Goal: Learn about a topic: Learn about a topic

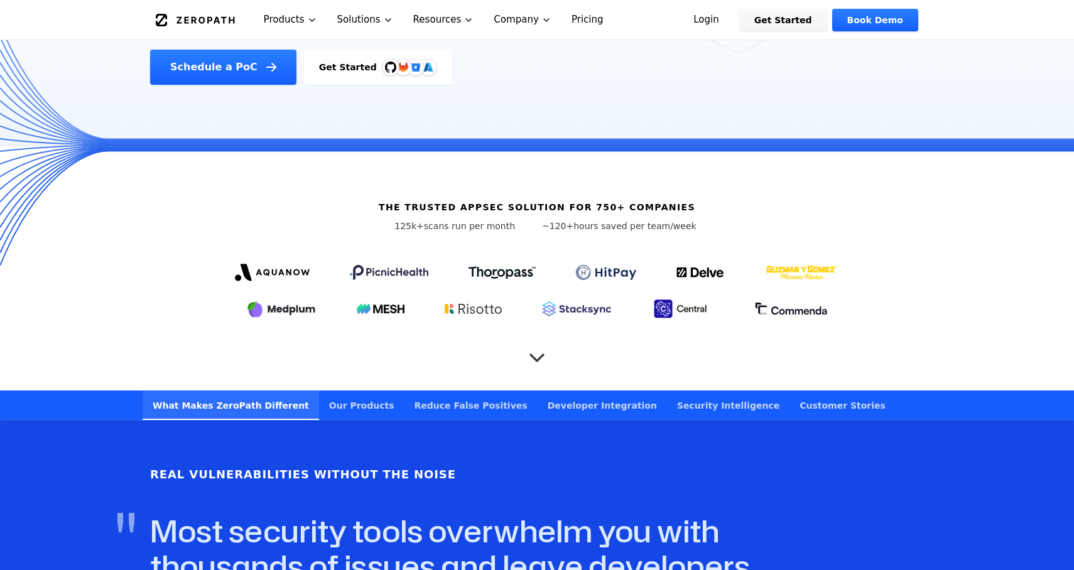
scroll to position [315, 0]
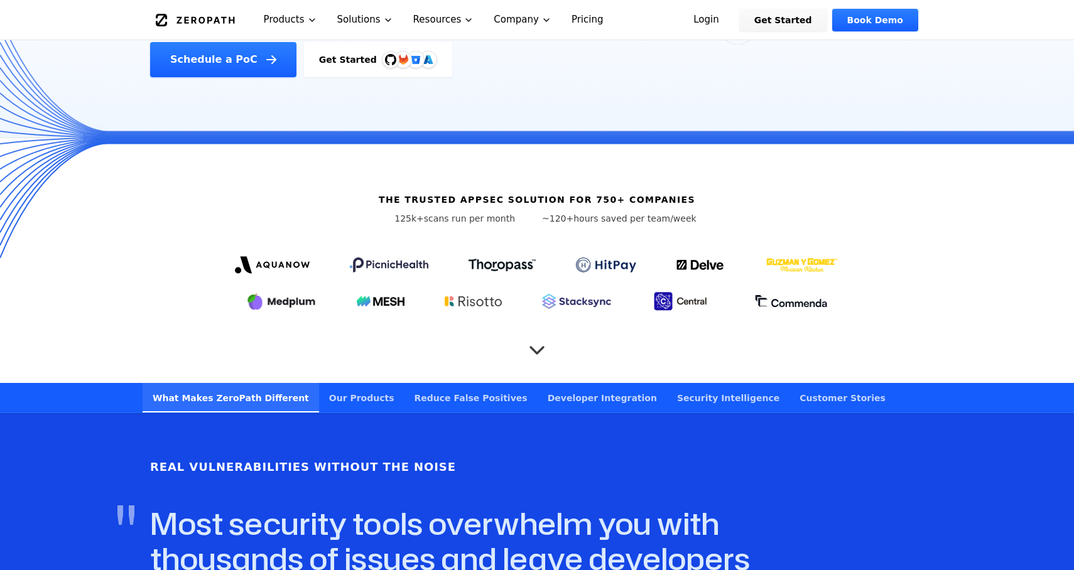
click at [543, 332] on icon "Scroll to next section" at bounding box center [537, 344] width 25 height 25
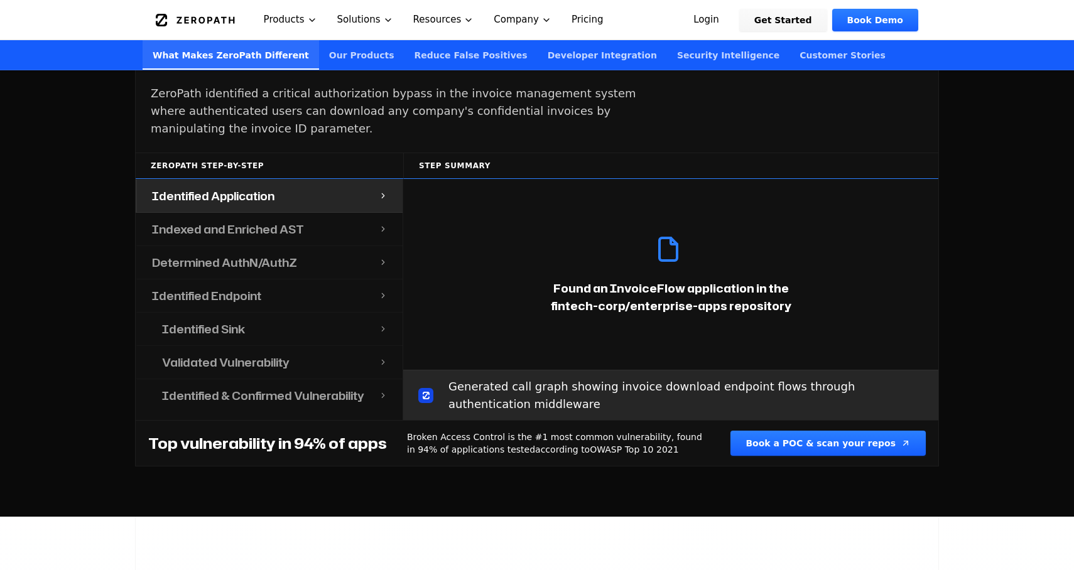
scroll to position [1374, 0]
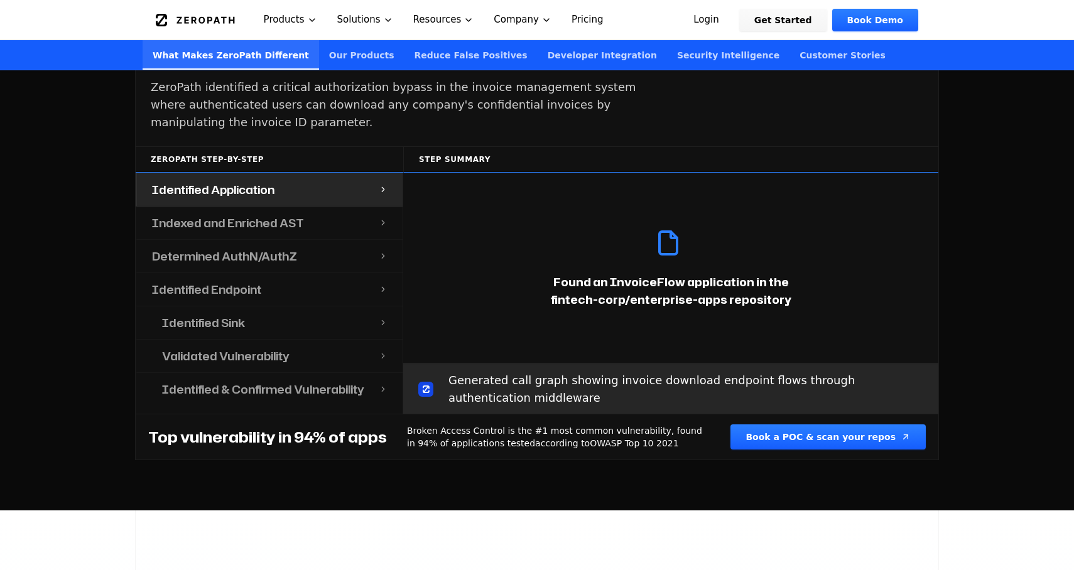
click at [369, 207] on div "Indexed and Enriched AST" at bounding box center [258, 223] width 242 height 33
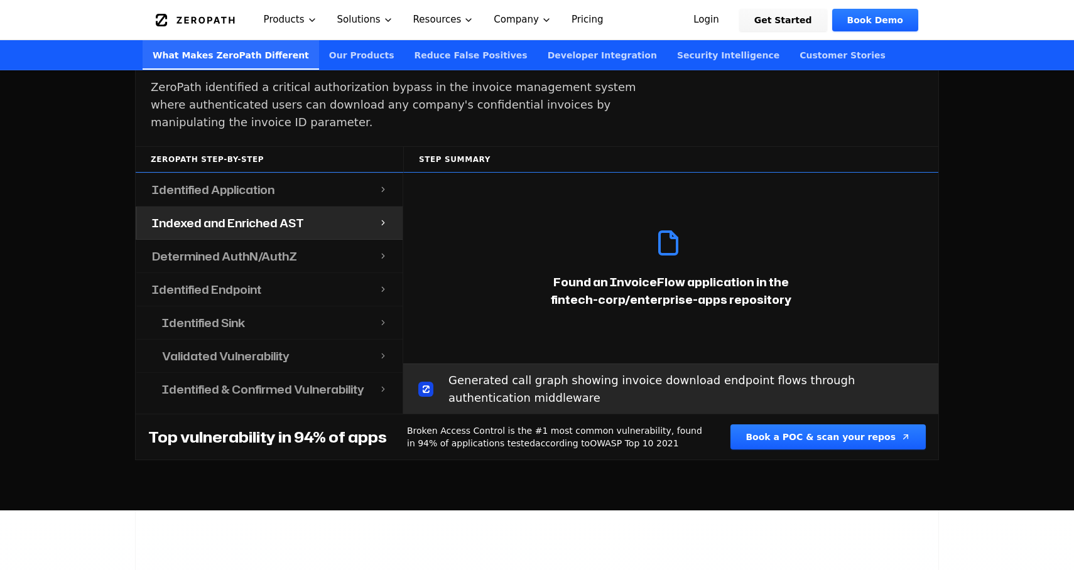
click at [368, 240] on div "Determined AuthN/AuthZ" at bounding box center [258, 256] width 242 height 33
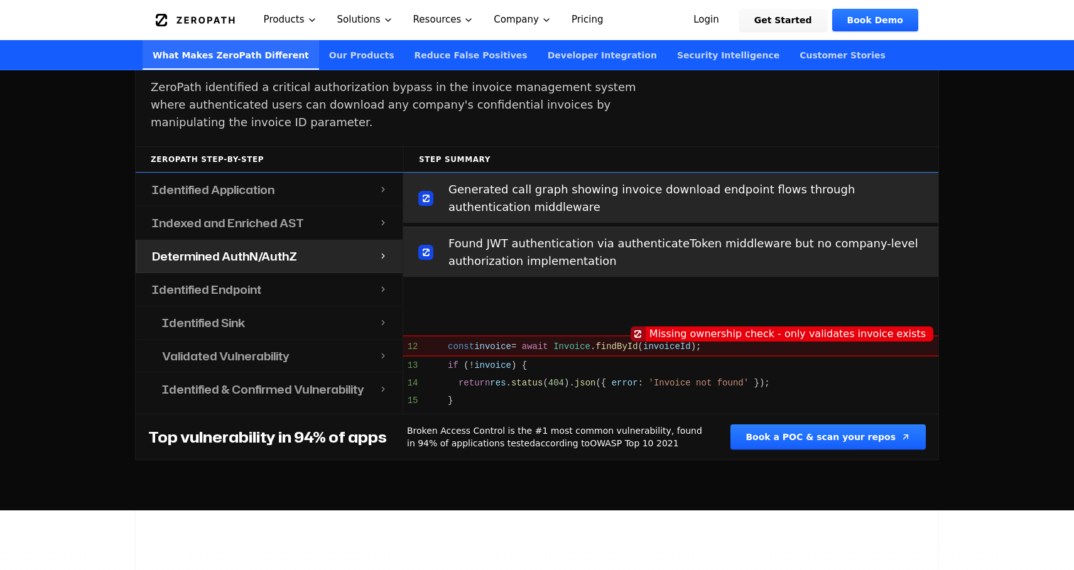
scroll to position [432, 0]
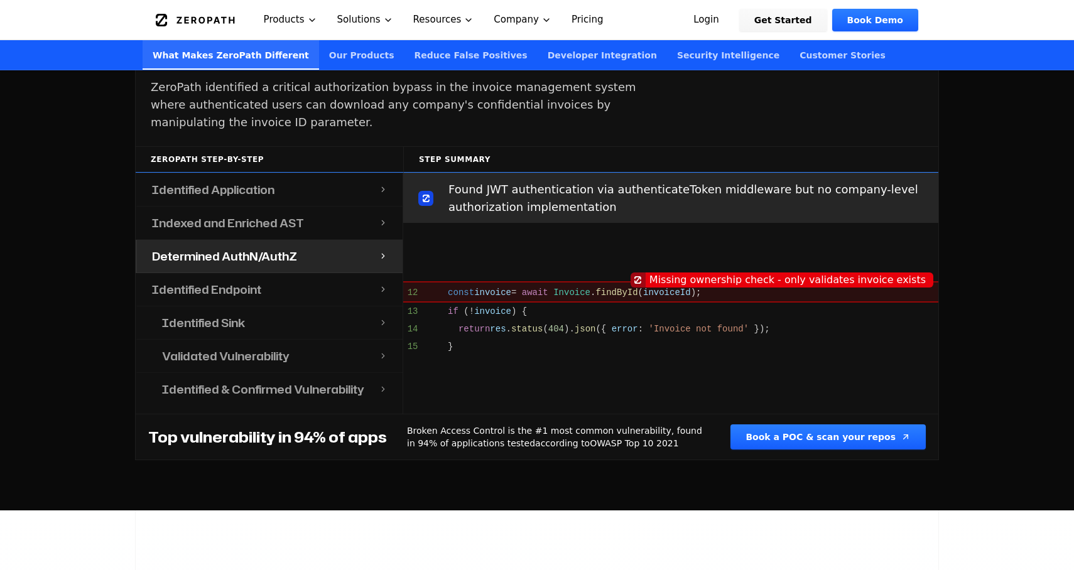
click at [367, 253] on div "Determined AuthN/AuthZ" at bounding box center [258, 256] width 242 height 33
click at [371, 273] on div "Identified Endpoint" at bounding box center [258, 289] width 242 height 33
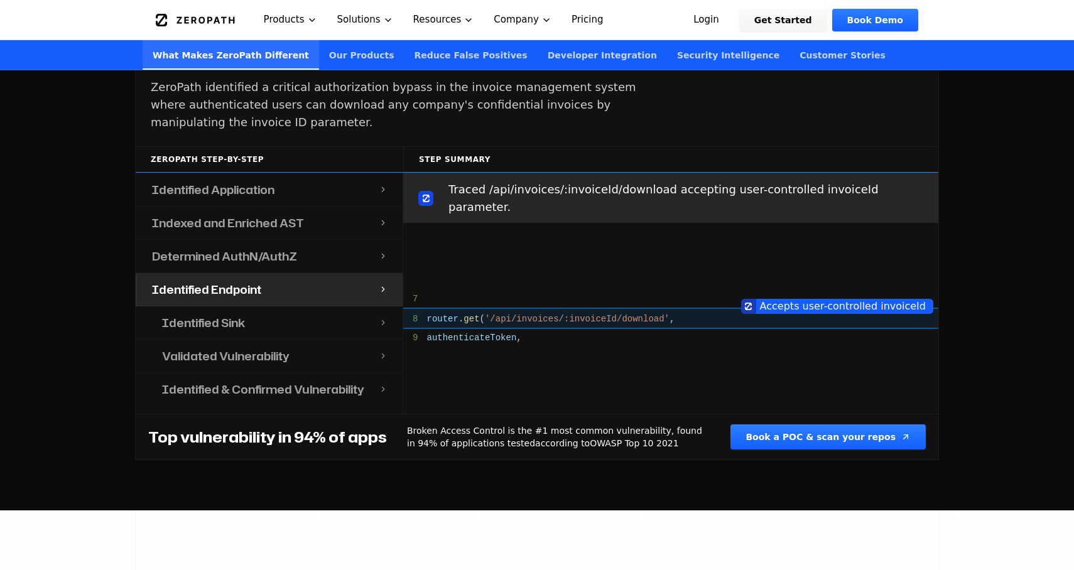
click at [376, 310] on div "Identified Sink" at bounding box center [263, 323] width 232 height 33
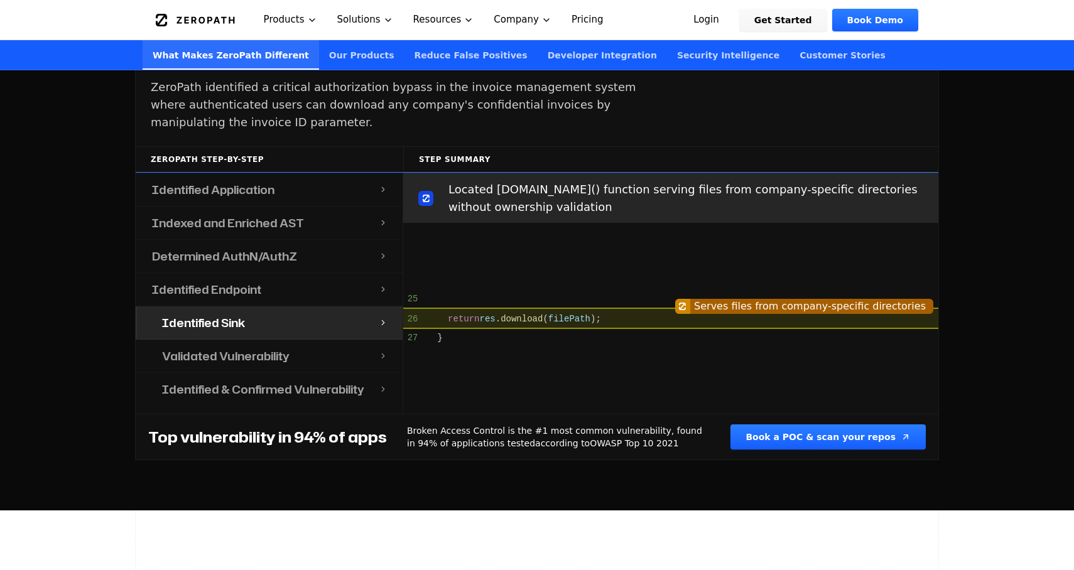
click at [377, 340] on div "Validated Vulnerability" at bounding box center [263, 356] width 232 height 33
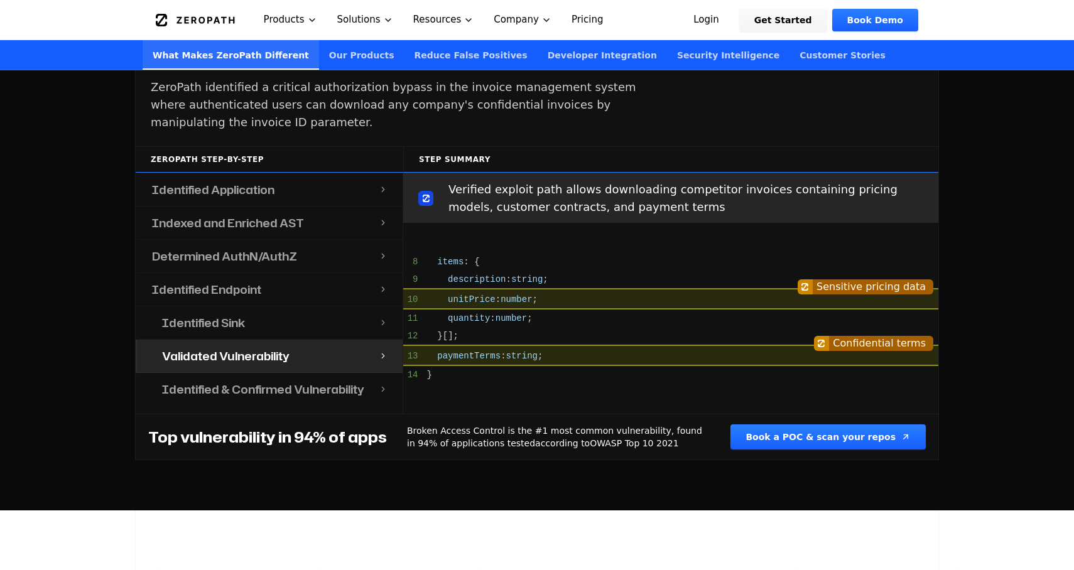
click at [377, 373] on div "Identified & Confirmed Vulnerability" at bounding box center [263, 389] width 232 height 33
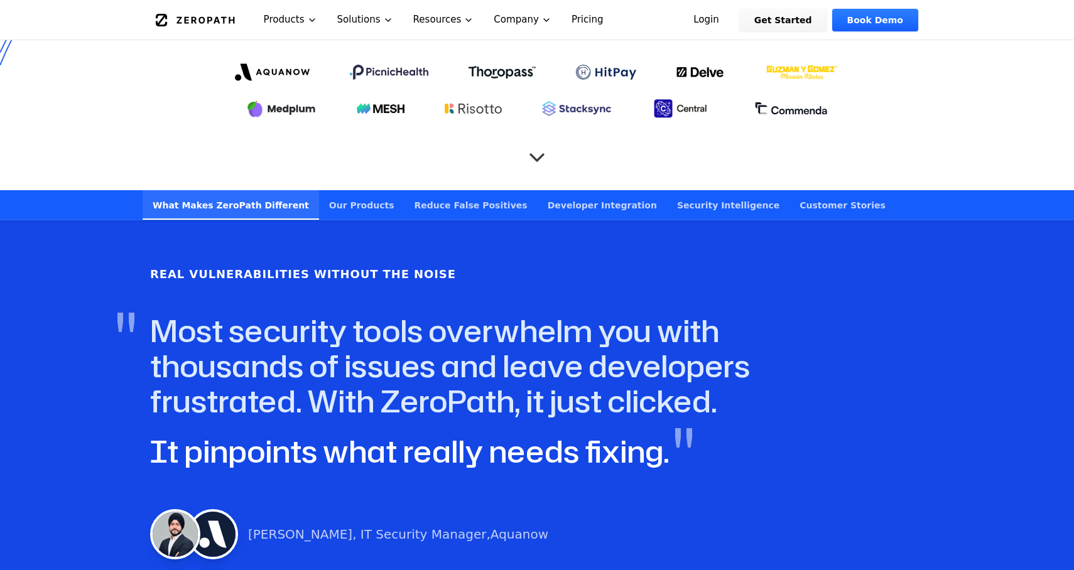
scroll to position [317, 0]
